Goal: Transaction & Acquisition: Book appointment/travel/reservation

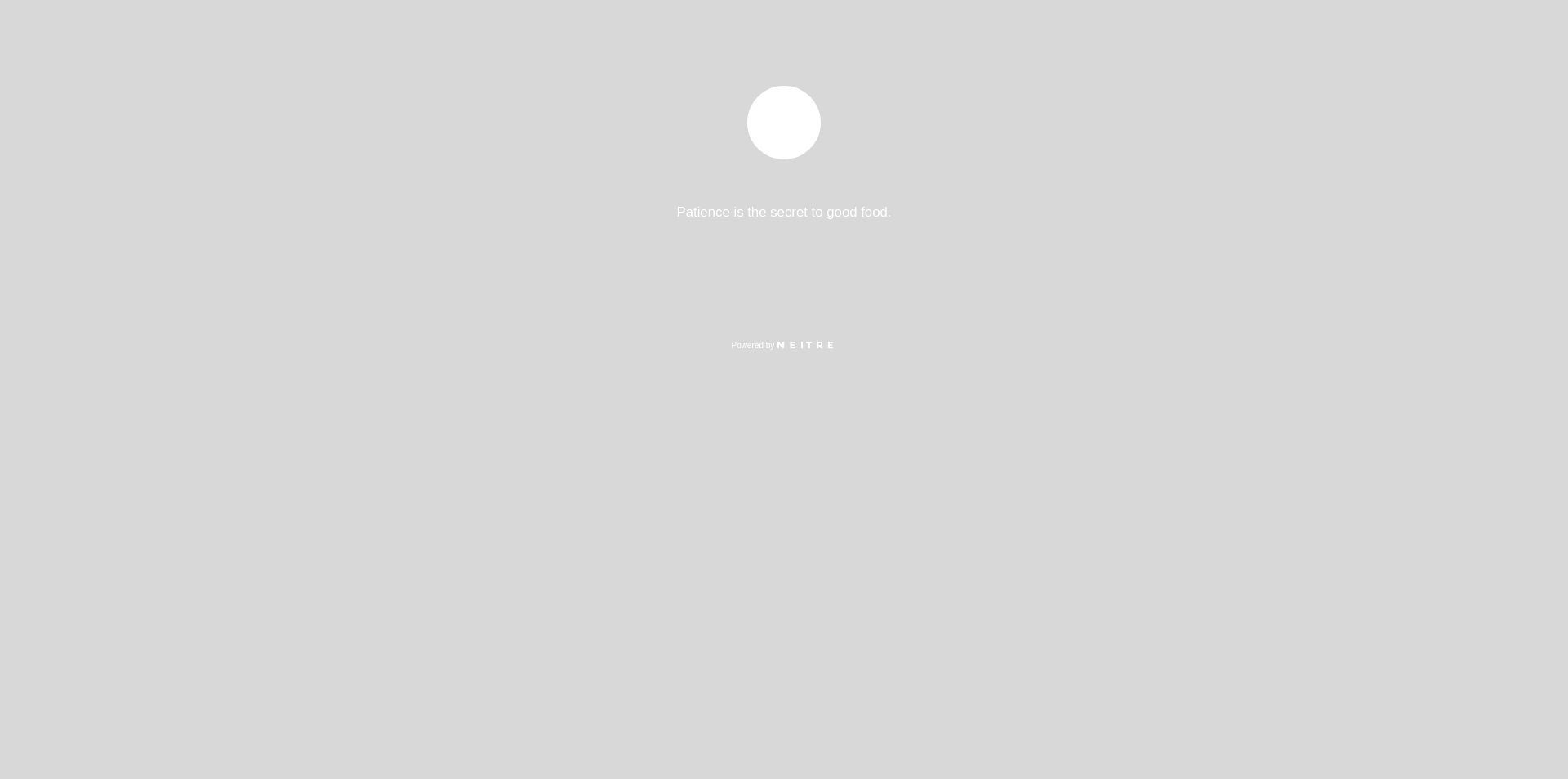
select select "es"
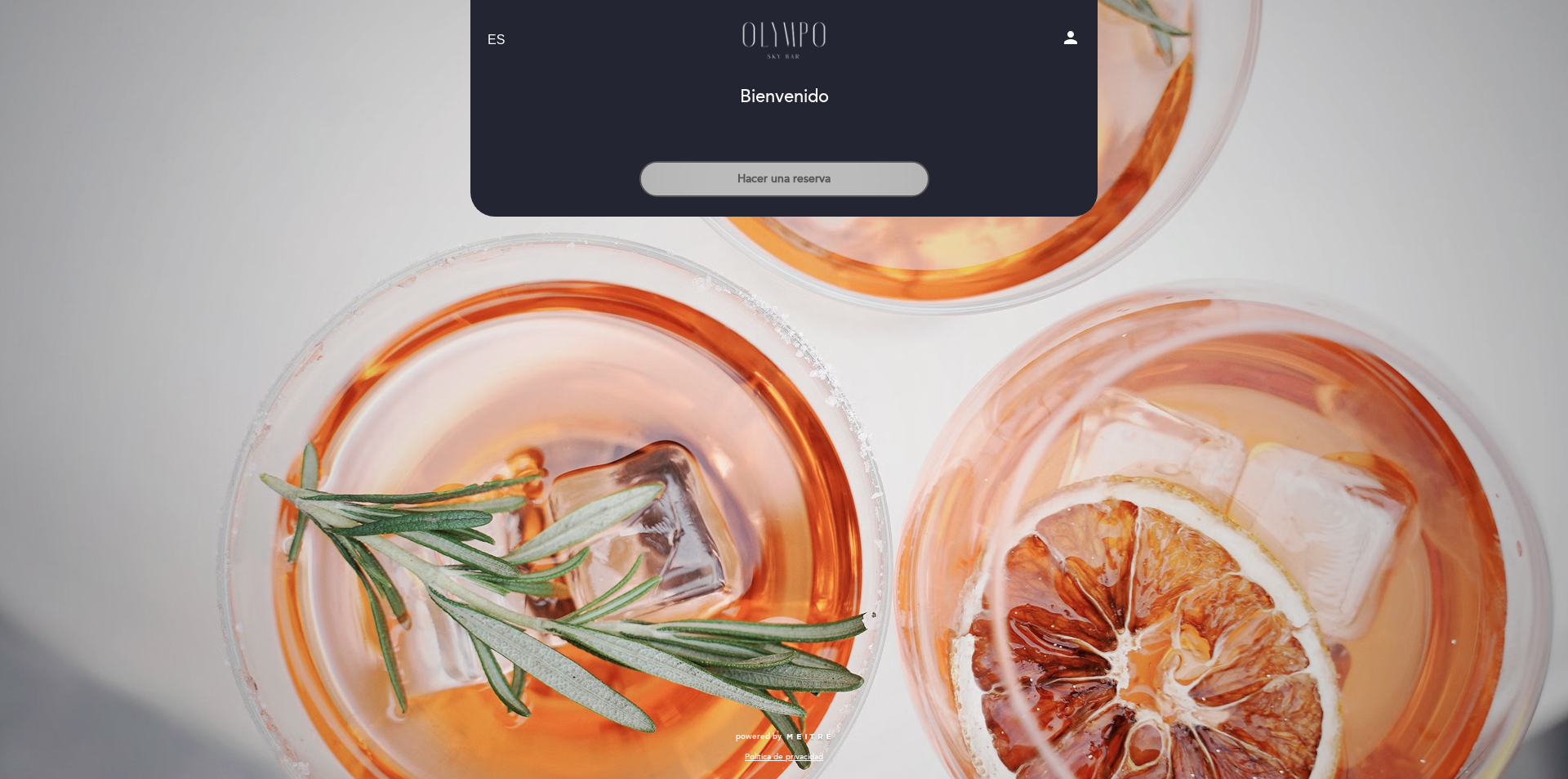
click at [771, 179] on button "Hacer una reserva" at bounding box center [784, 179] width 290 height 36
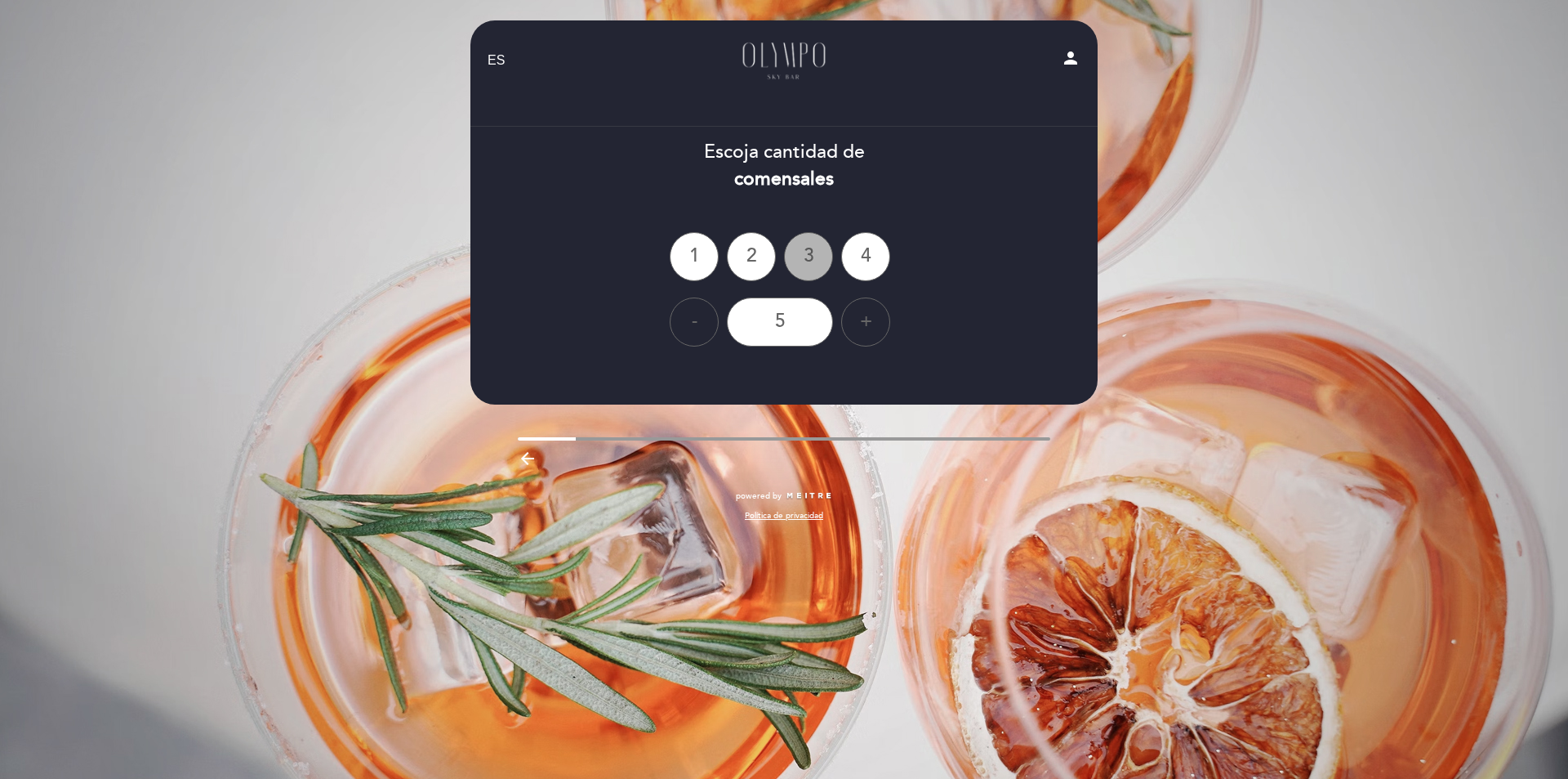
click at [810, 255] on div "3" at bounding box center [808, 257] width 49 height 49
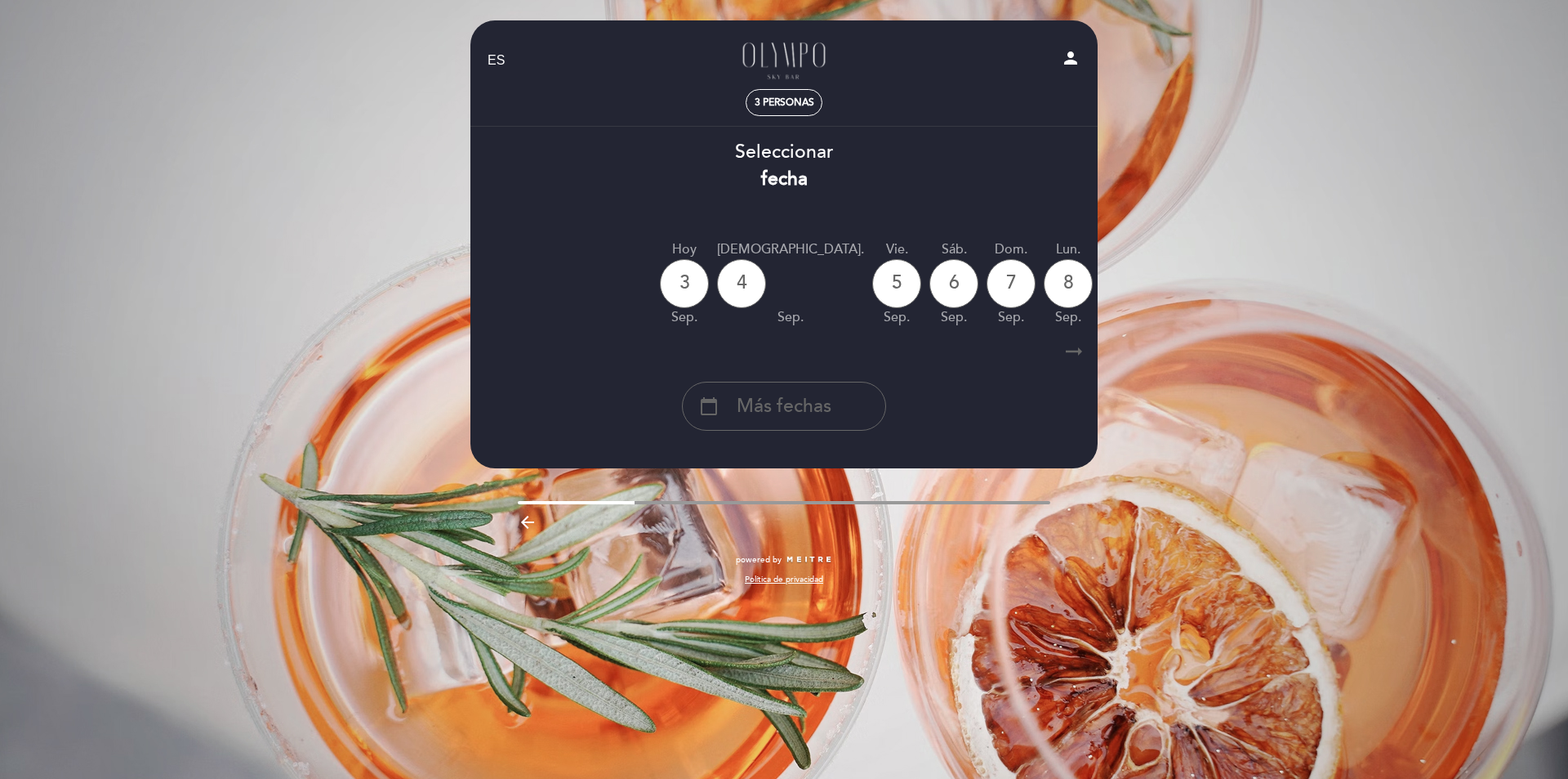
click at [1073, 352] on icon "arrow_right_alt" at bounding box center [1074, 351] width 24 height 35
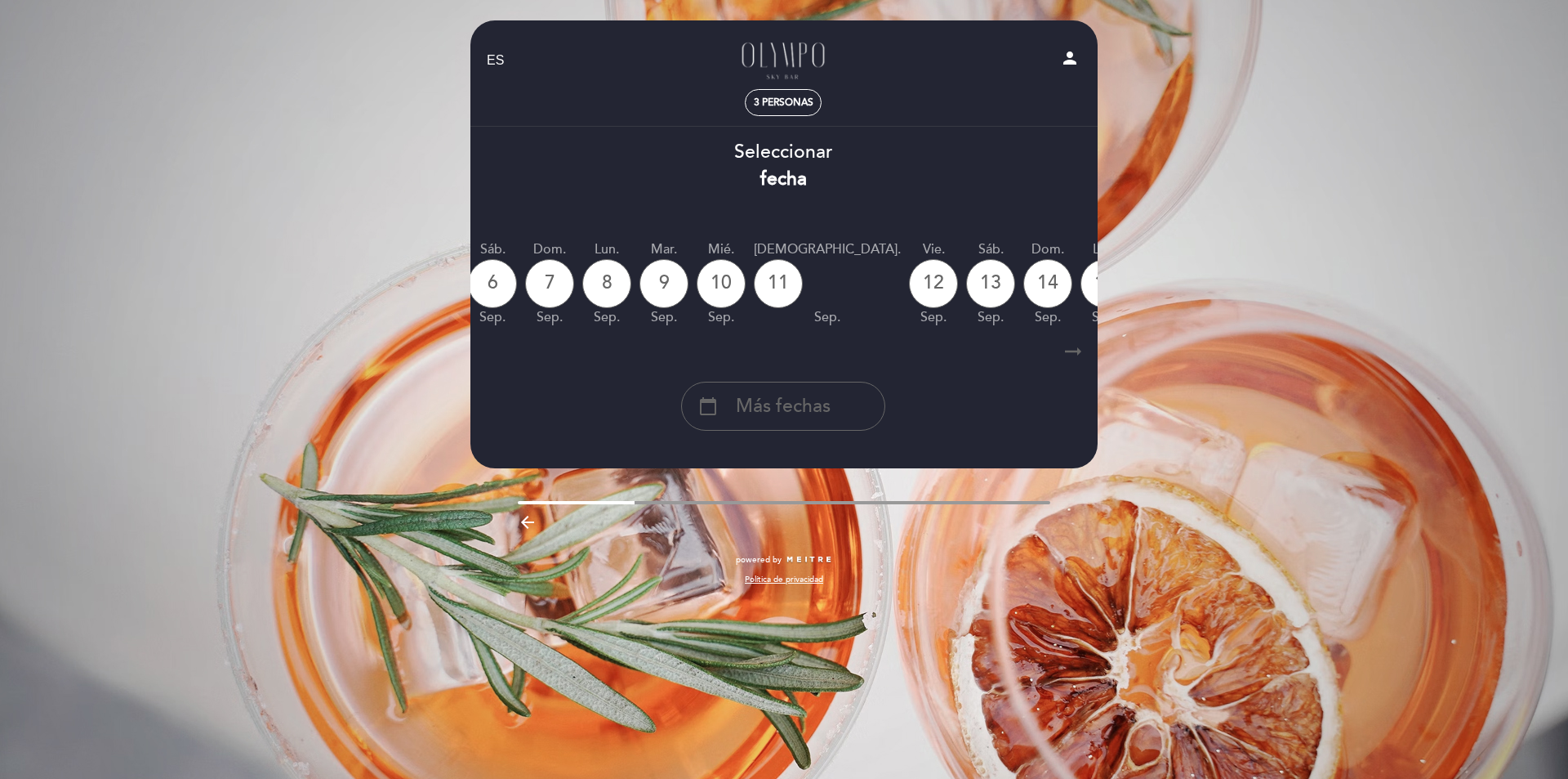
scroll to position [0, 476]
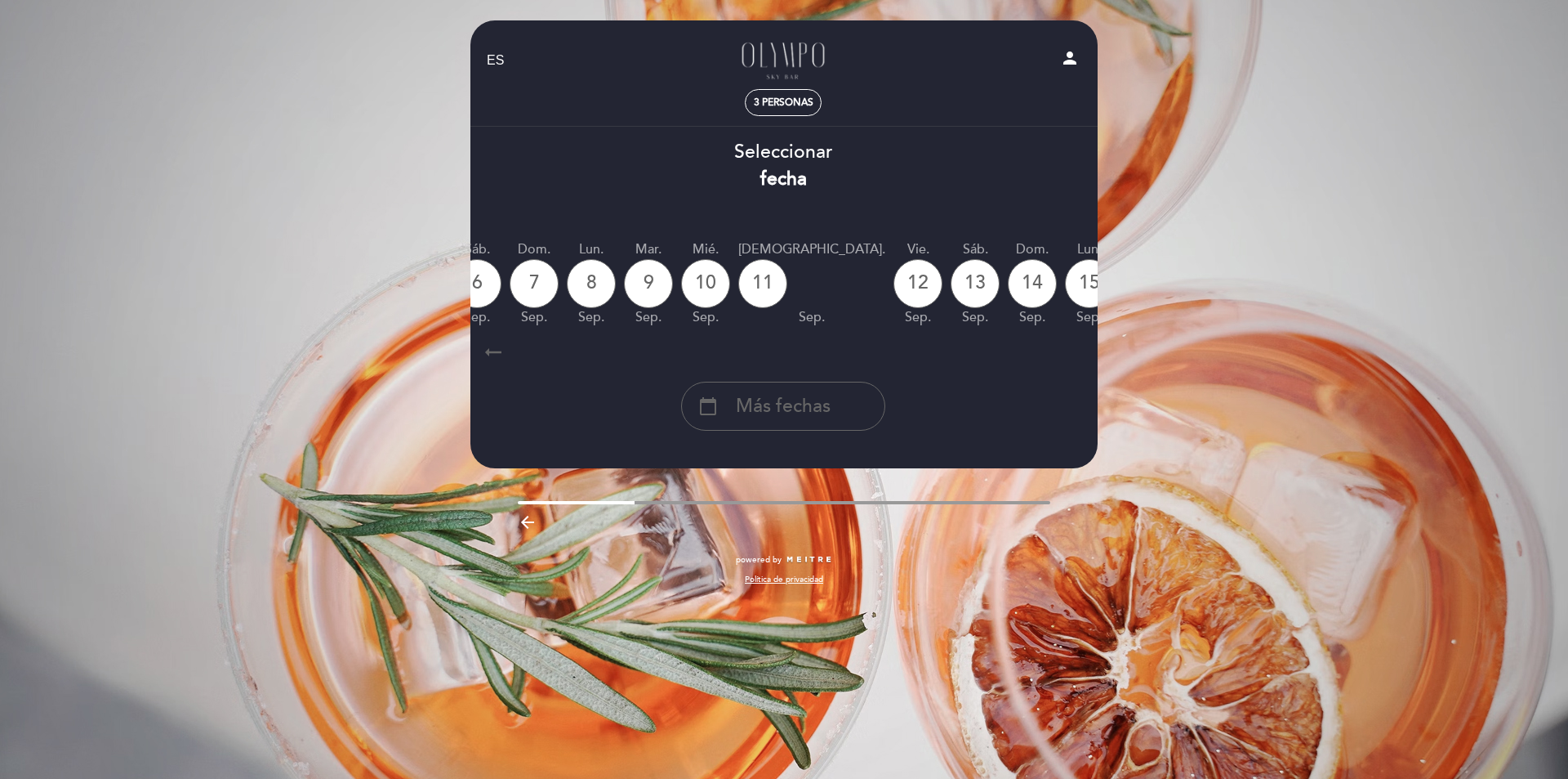
click at [489, 353] on icon "arrow_right_alt" at bounding box center [492, 351] width 24 height 35
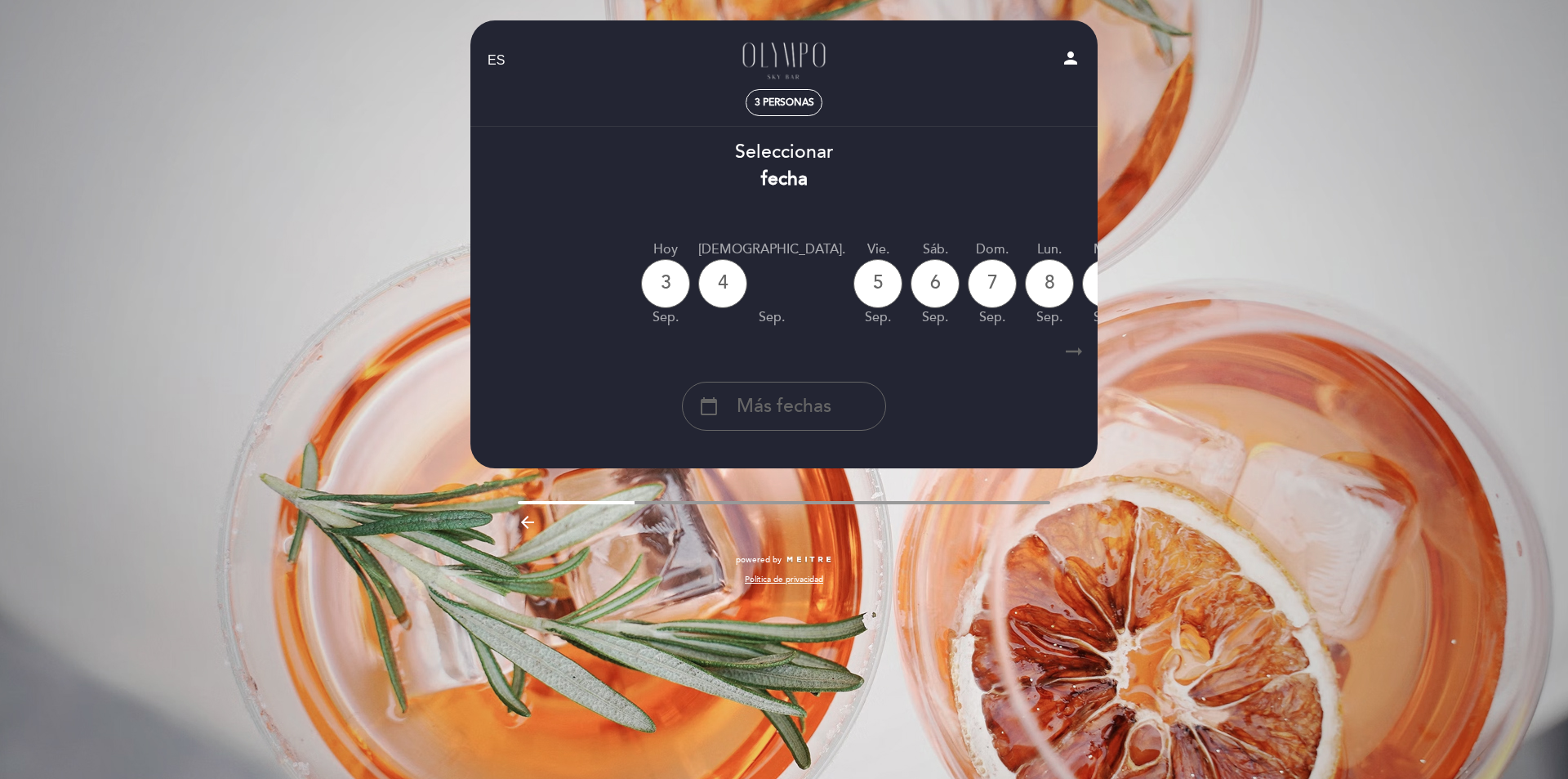
scroll to position [0, 4]
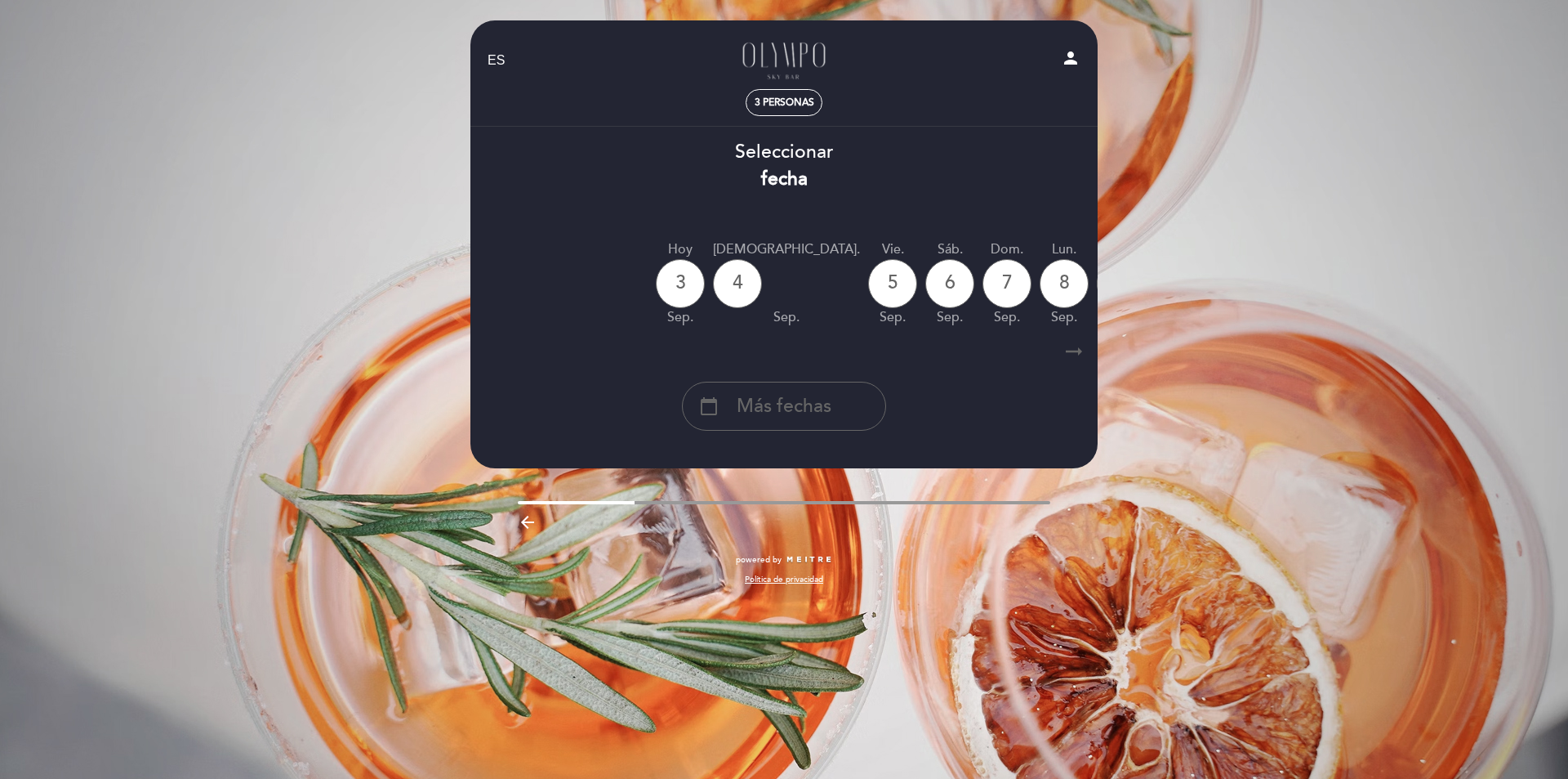
click at [1069, 350] on icon "arrow_right_alt" at bounding box center [1074, 351] width 24 height 35
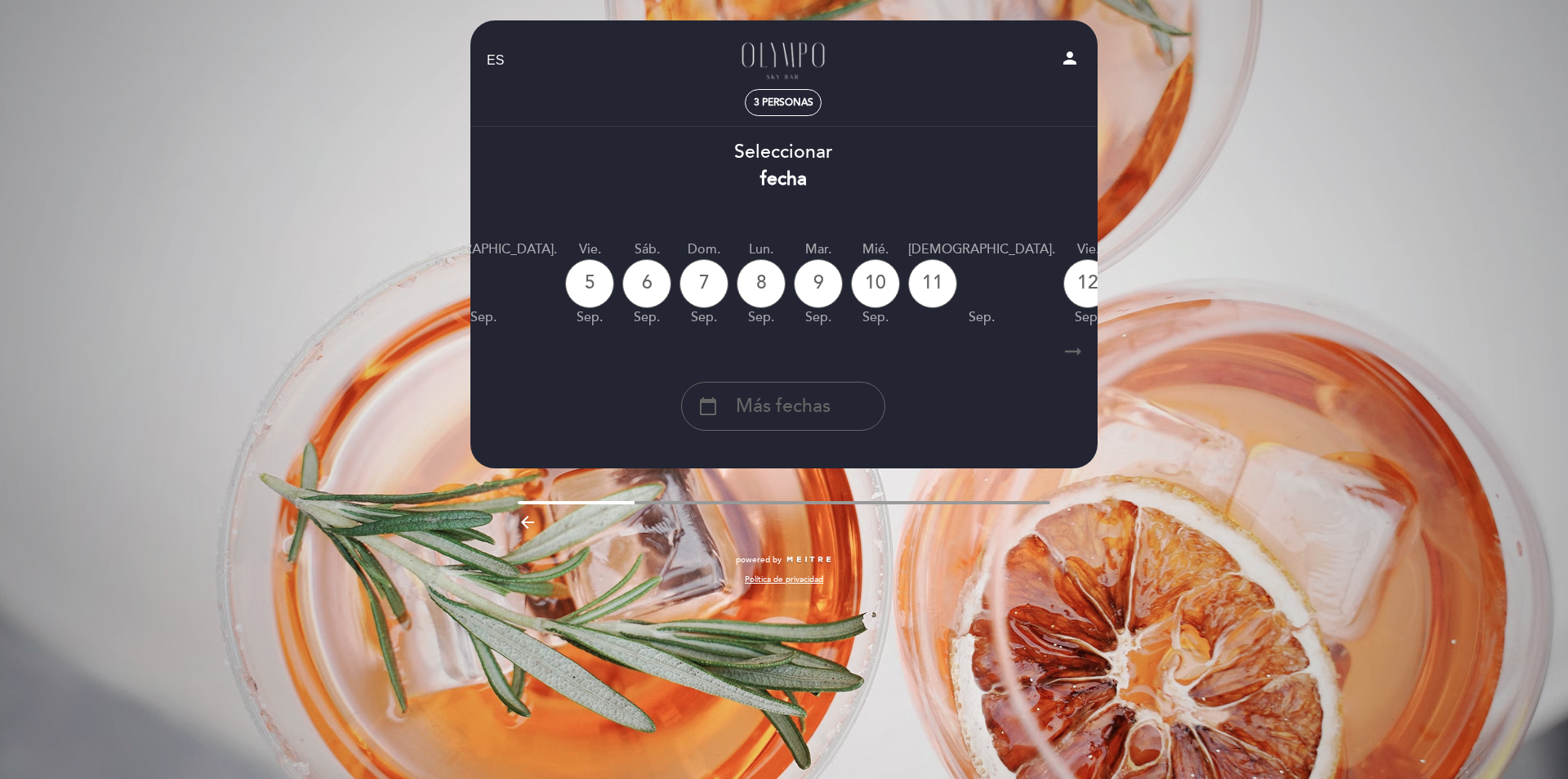
scroll to position [0, 476]
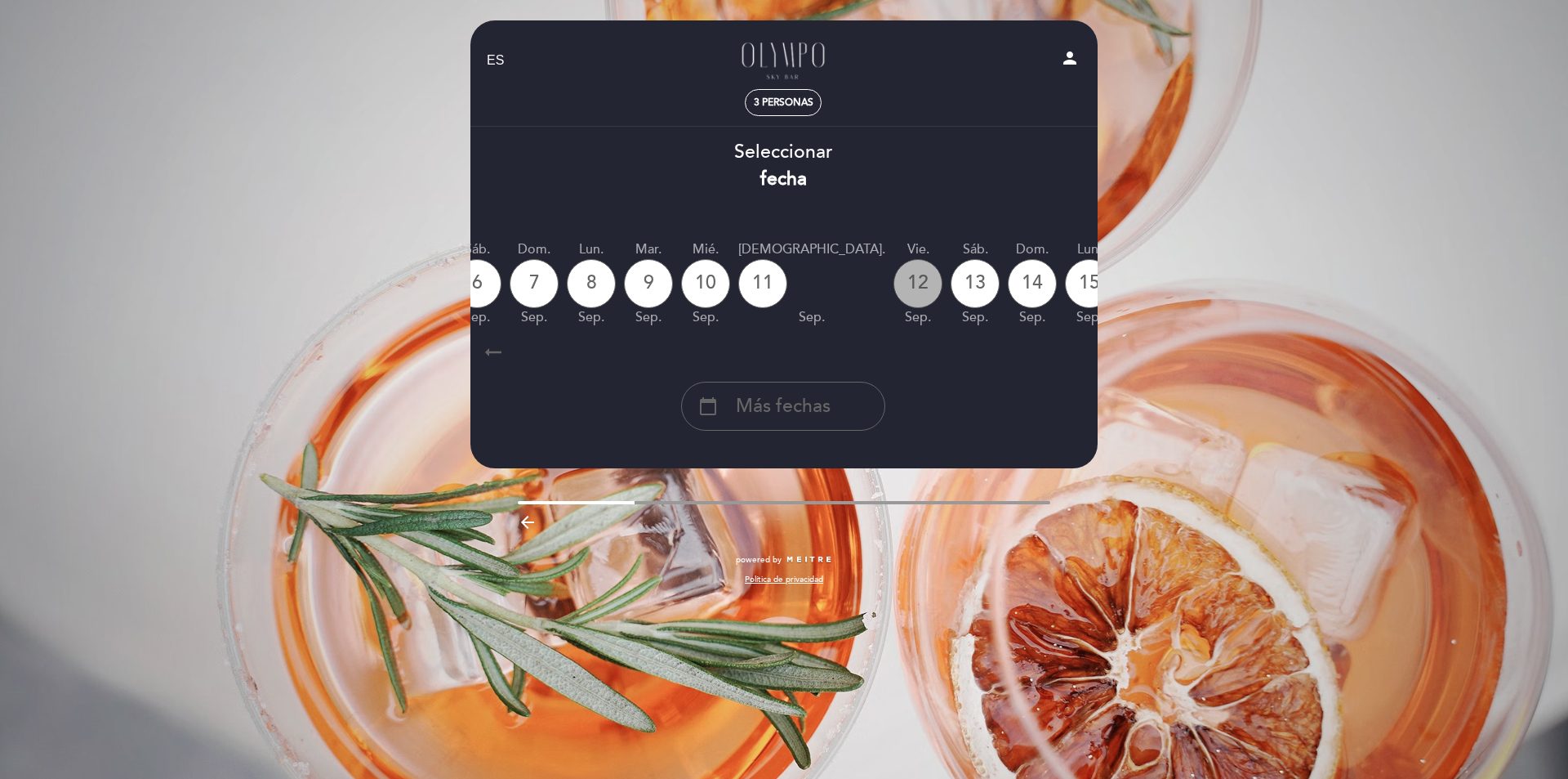
click at [893, 290] on div "12" at bounding box center [918, 284] width 49 height 49
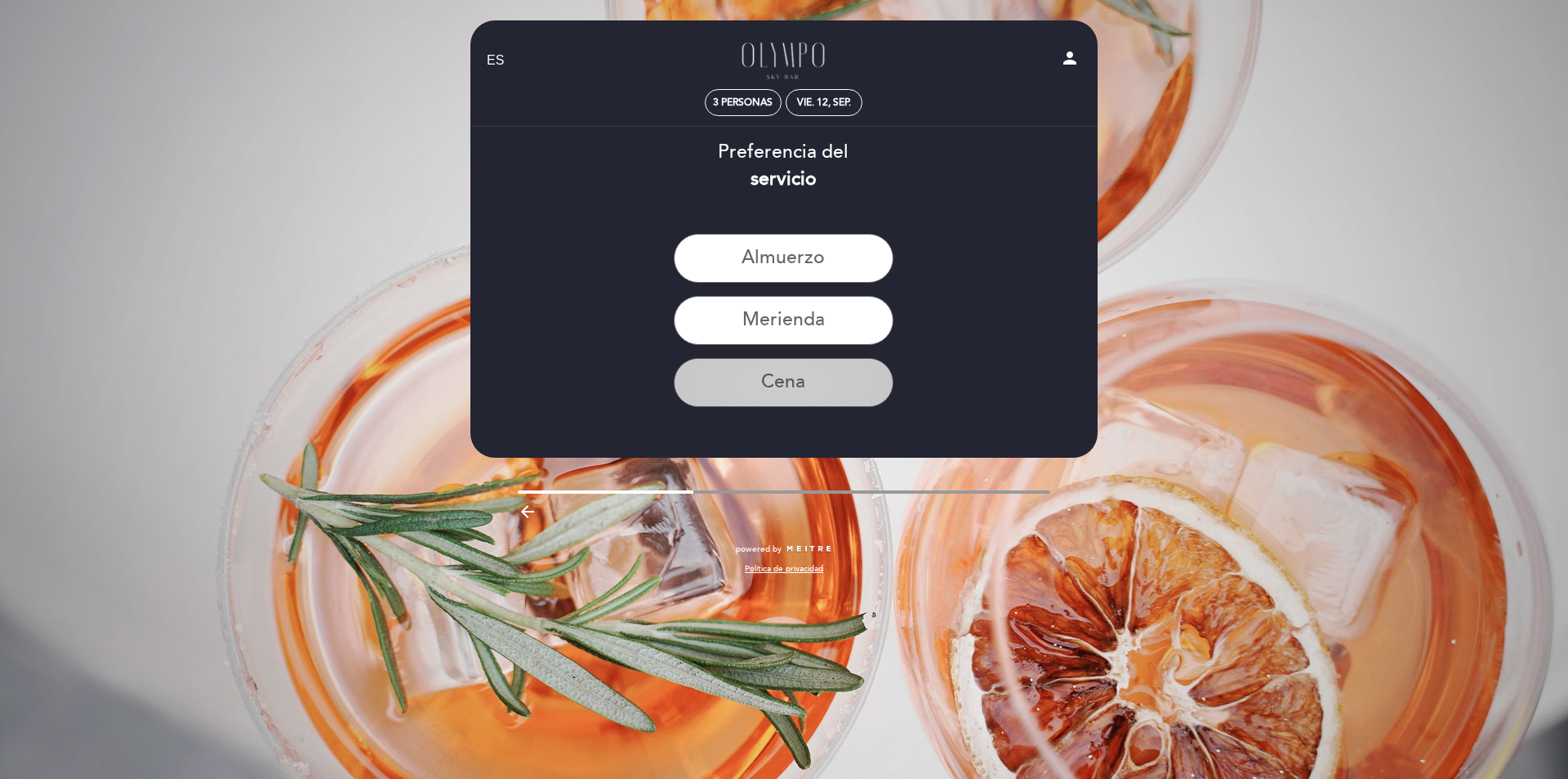
click at [807, 387] on button "Cena" at bounding box center [783, 382] width 220 height 49
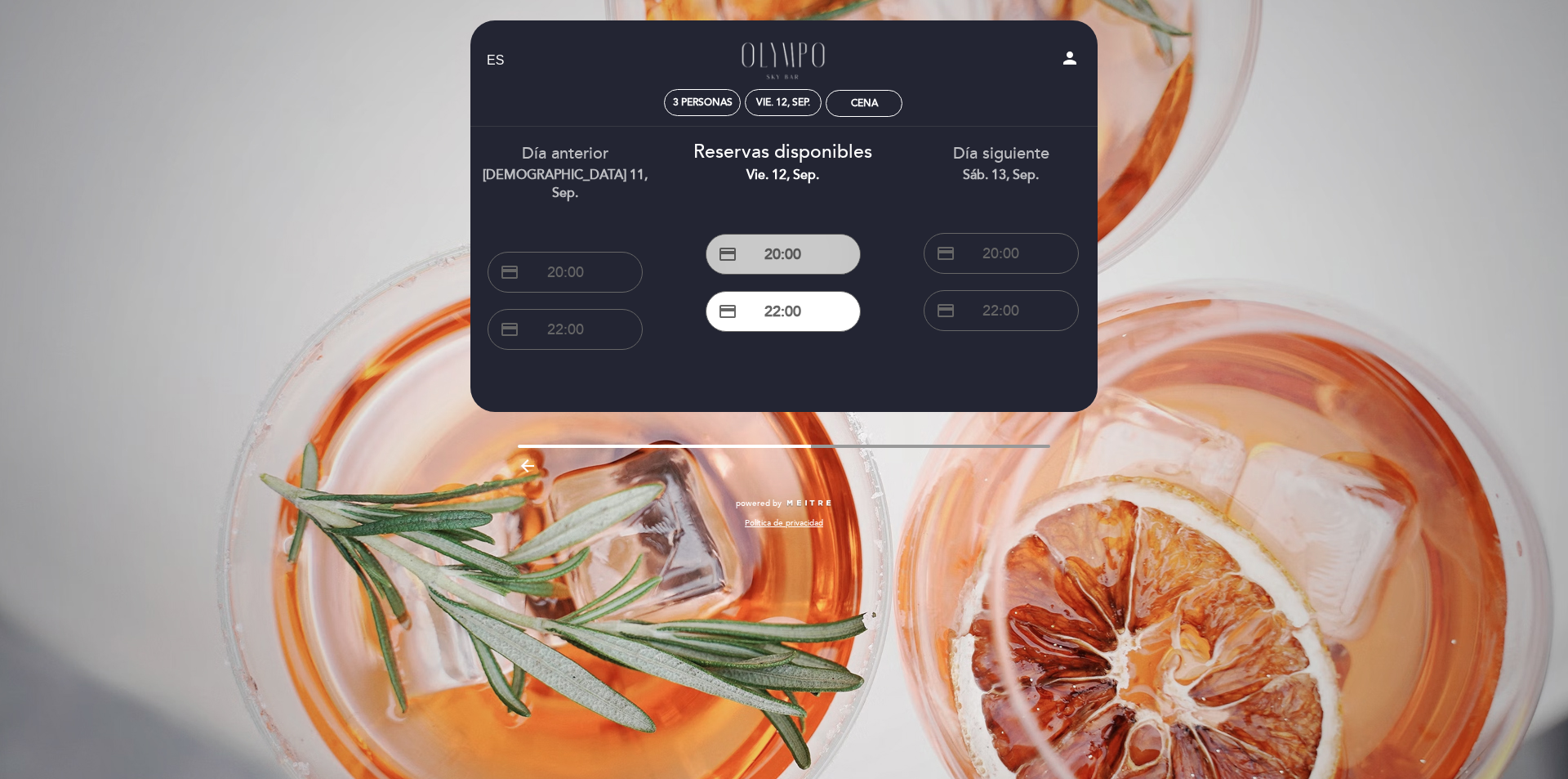
click at [797, 247] on button "credit_card 20:00" at bounding box center [783, 254] width 155 height 41
